Goal: Navigation & Orientation: Find specific page/section

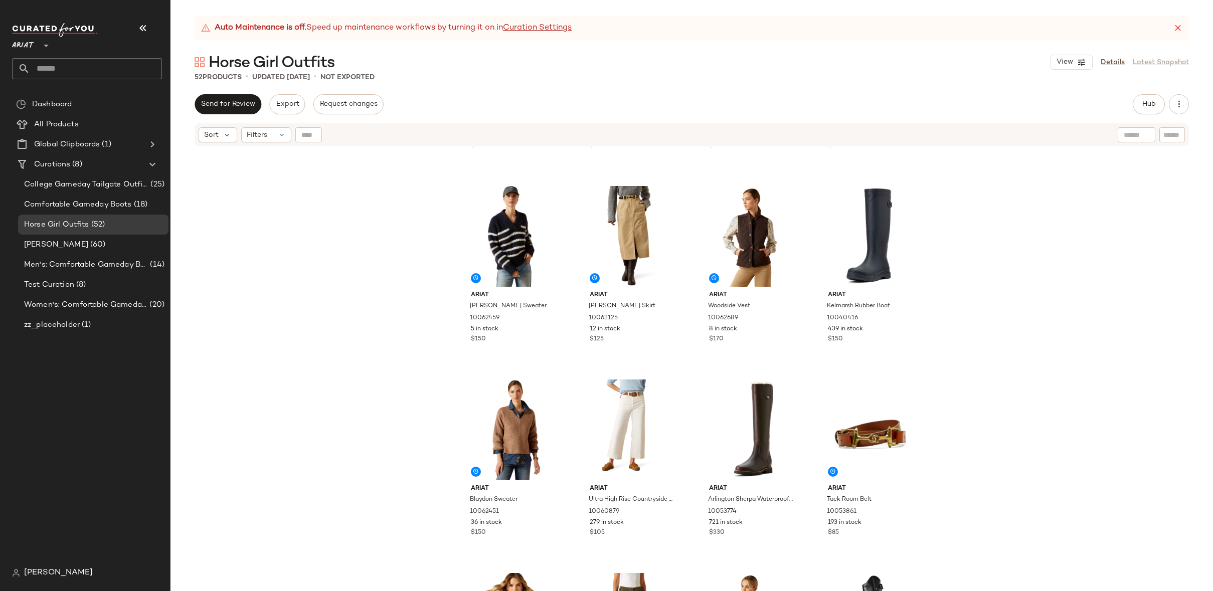
scroll to position [817, 0]
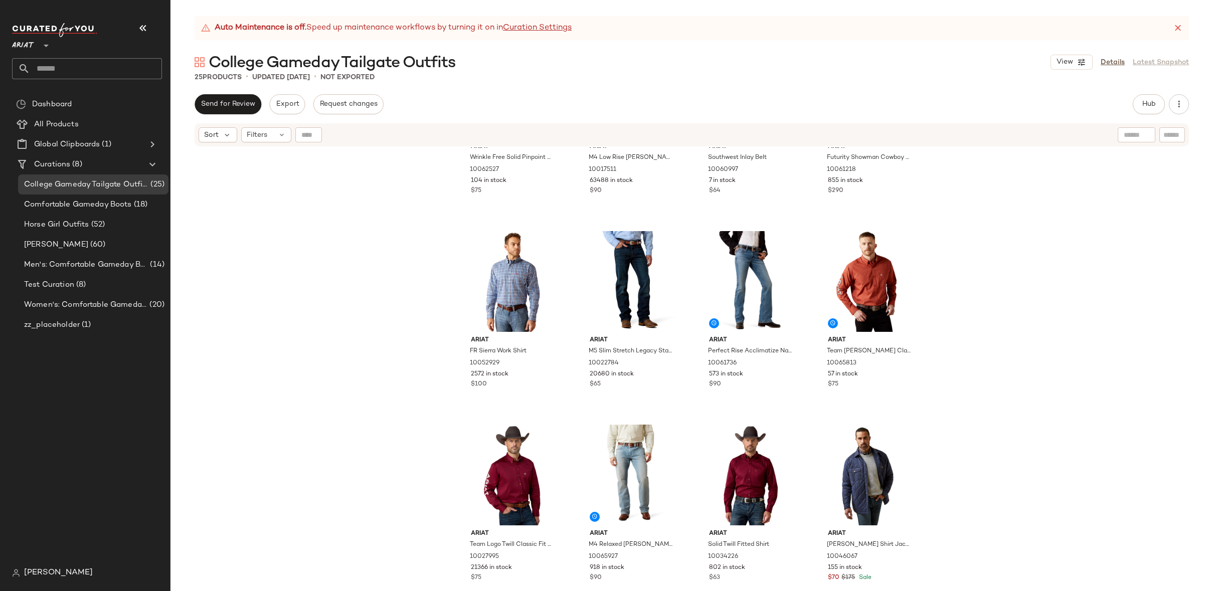
scroll to position [888, 0]
